Goal: Check status: Check status

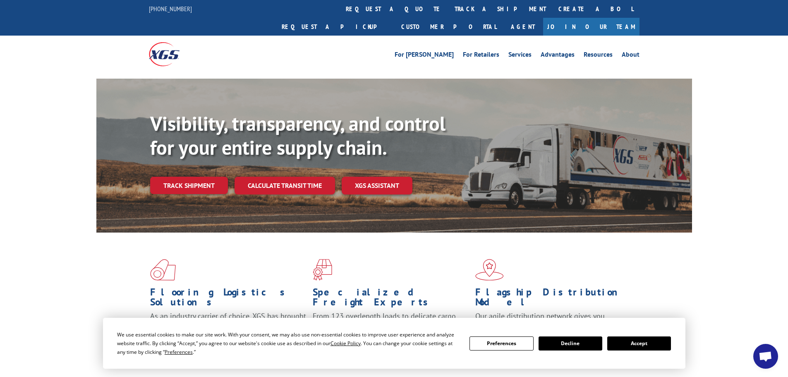
click at [662, 348] on button "Accept" at bounding box center [639, 343] width 64 height 14
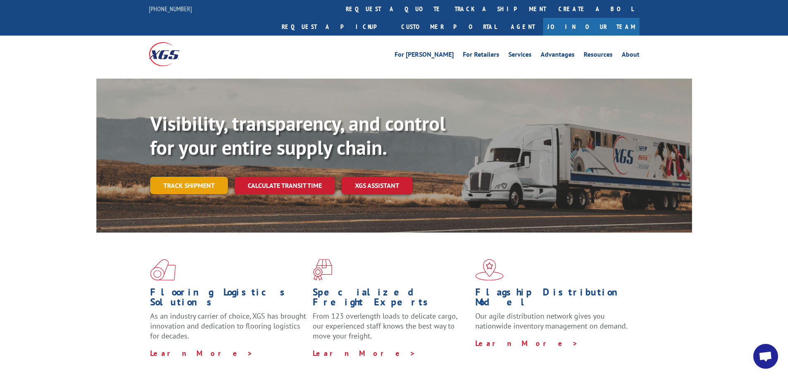
click at [192, 177] on link "Track shipment" at bounding box center [189, 185] width 78 height 17
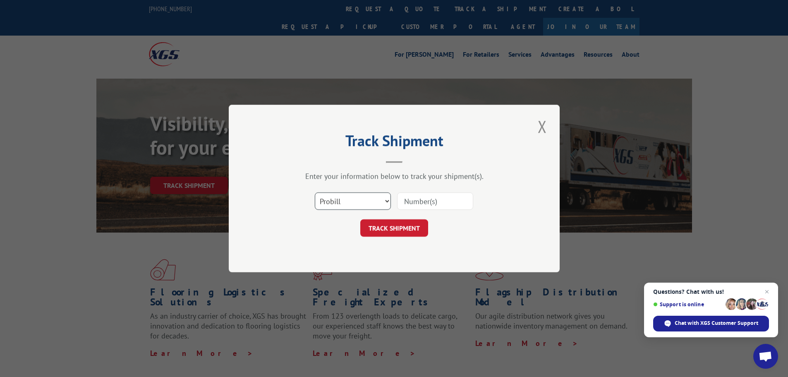
click at [346, 205] on select "Select category... Probill BOL PO" at bounding box center [353, 200] width 76 height 17
select select "bol"
click at [315, 192] on select "Select category... Probill BOL PO" at bounding box center [353, 200] width 76 height 17
click at [414, 203] on input at bounding box center [435, 200] width 76 height 17
paste input "4760769"
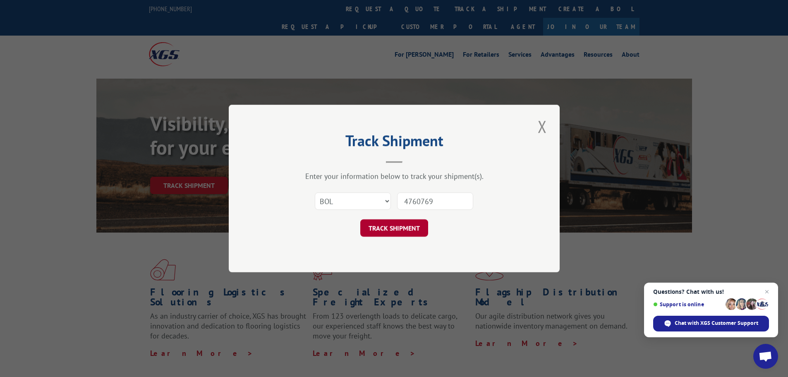
type input "4760769"
click at [399, 233] on button "TRACK SHIPMENT" at bounding box center [394, 227] width 68 height 17
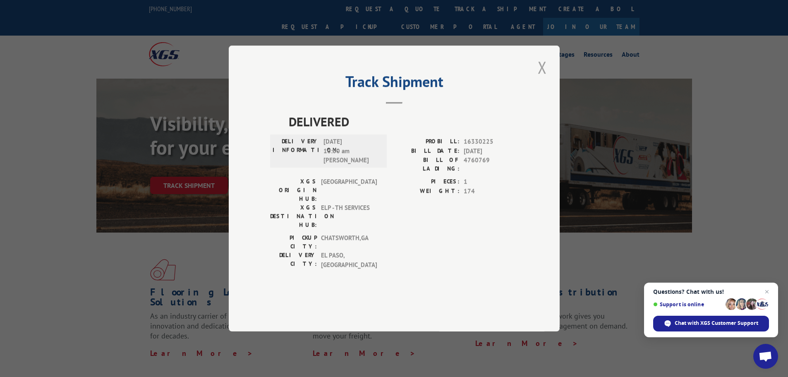
click at [546, 79] on button "Close modal" at bounding box center [542, 67] width 14 height 23
